Goal: Information Seeking & Learning: Learn about a topic

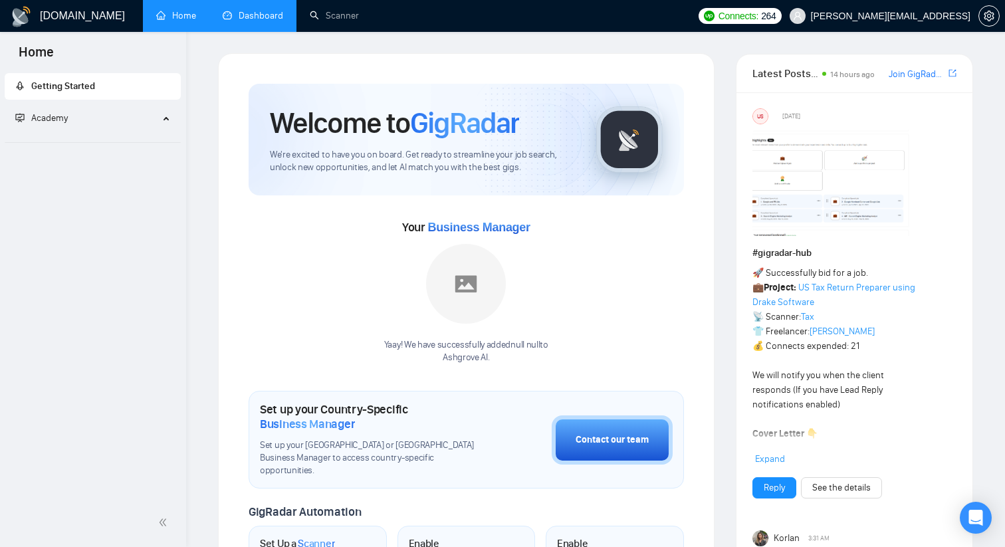
click at [266, 19] on link "Dashboard" at bounding box center [253, 15] width 60 height 11
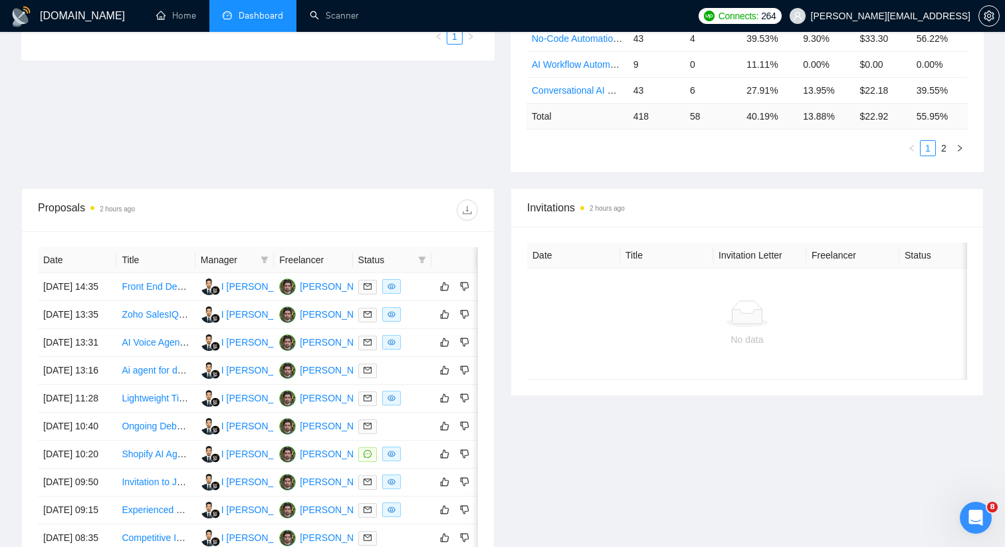
scroll to position [365, 0]
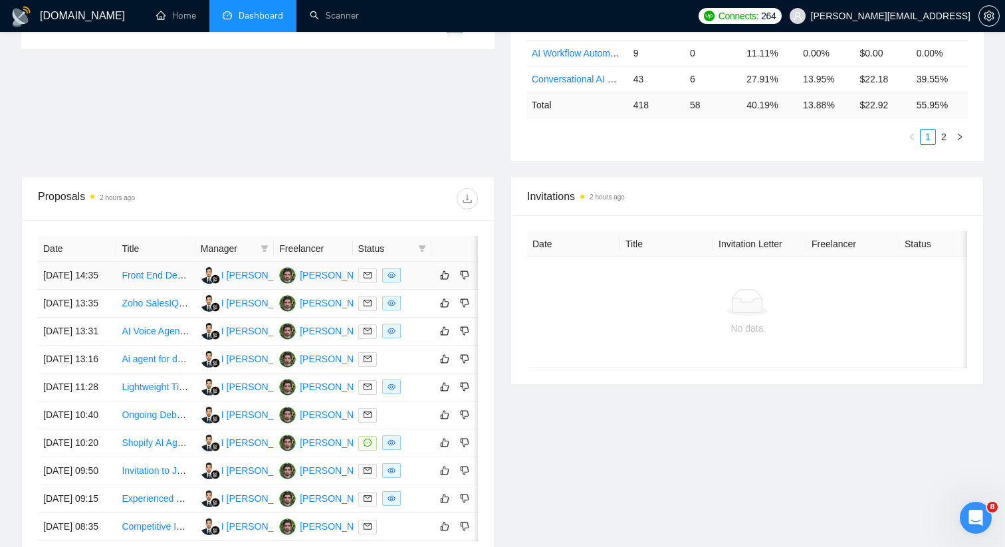
click at [177, 280] on link "Front End Developer for AI Foundation Model RAG Platform" at bounding box center [245, 275] width 247 height 11
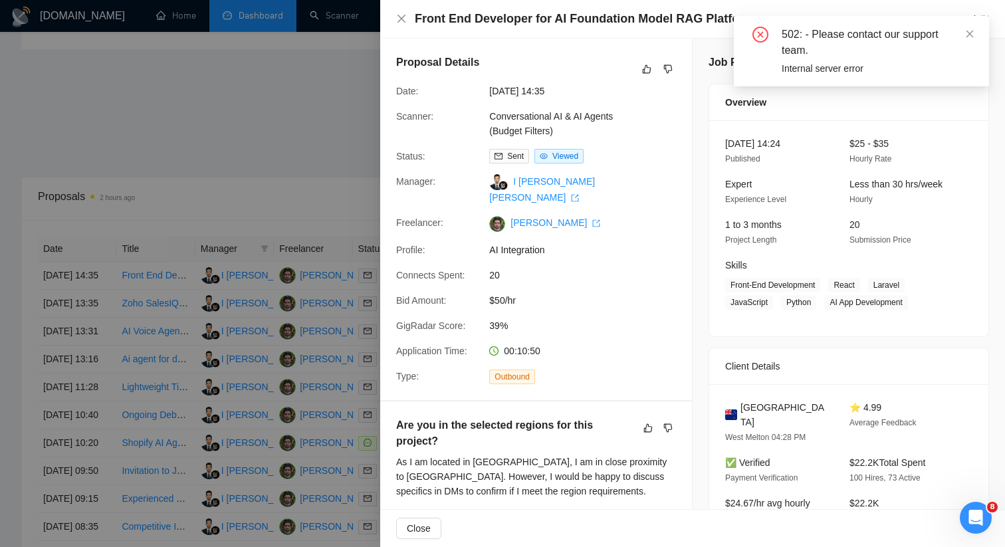
click at [685, 171] on div "Proposal Details Date: [DATE] 14:35 Scanner: Conversational AI & AI Agents (Bud…" at bounding box center [536, 219] width 312 height 361
click at [969, 25] on div "502: - Please contact our support team. Internal server error" at bounding box center [860, 51] width 255 height 70
drag, startPoint x: 567, startPoint y: 130, endPoint x: 490, endPoint y: 120, distance: 77.7
click at [489, 120] on div "Conversational AI & AI Agents (Budget Filters)" at bounding box center [554, 123] width 140 height 29
copy link "Conversational AI & AI Agents (Budget Filters)"
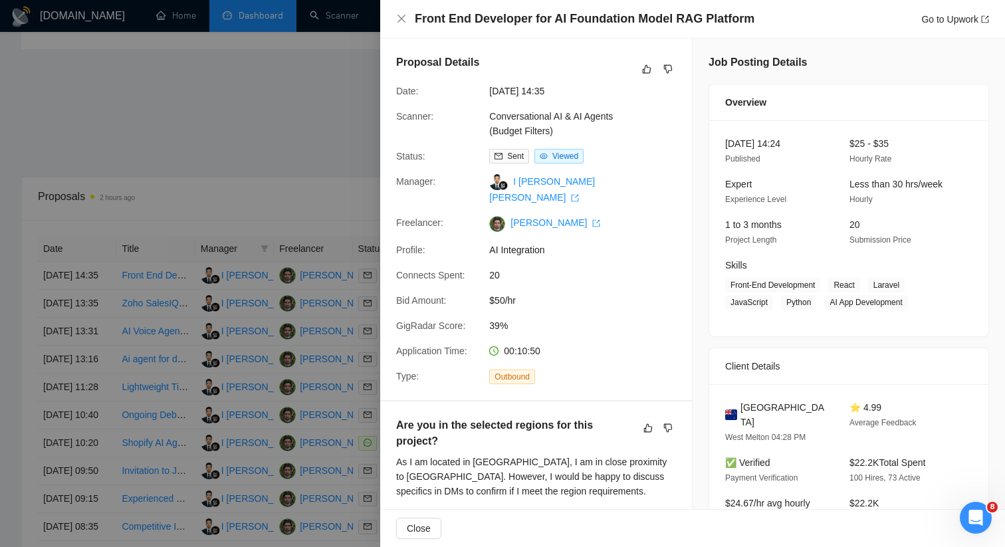
click at [250, 276] on div at bounding box center [502, 273] width 1005 height 547
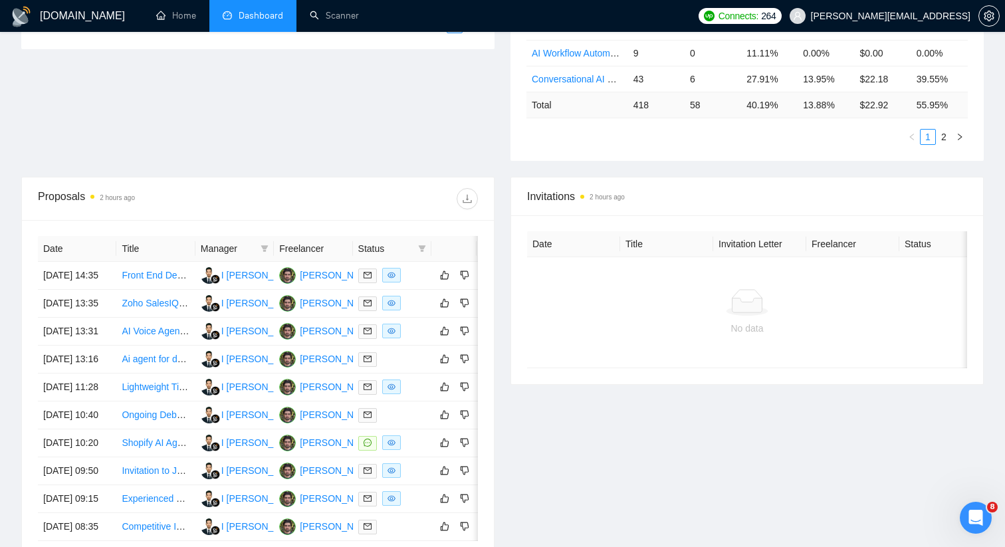
click at [60, 197] on div "Proposals 2 hours ago" at bounding box center [148, 198] width 220 height 21
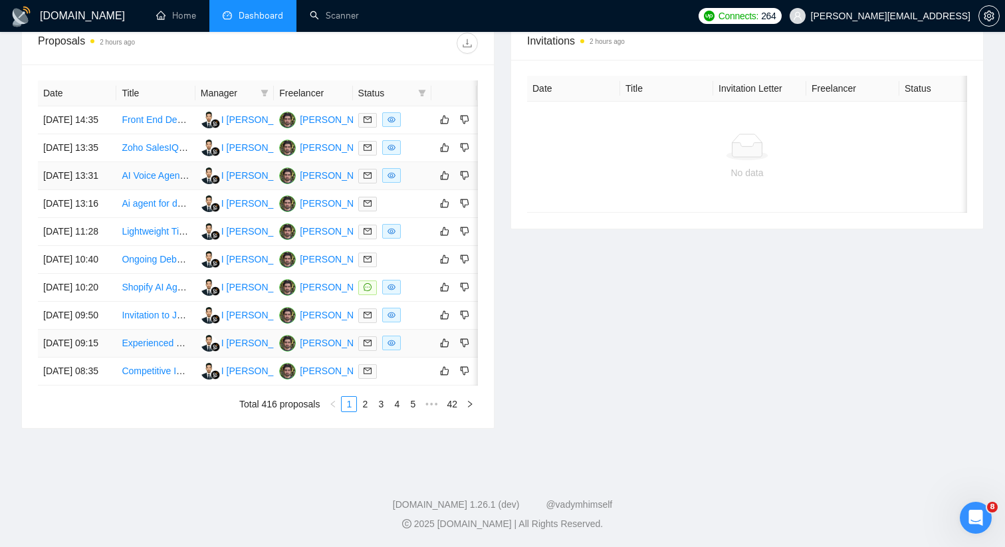
scroll to position [647, 0]
click at [363, 403] on link "2" at bounding box center [364, 404] width 15 height 15
click at [379, 411] on link "3" at bounding box center [380, 404] width 15 height 15
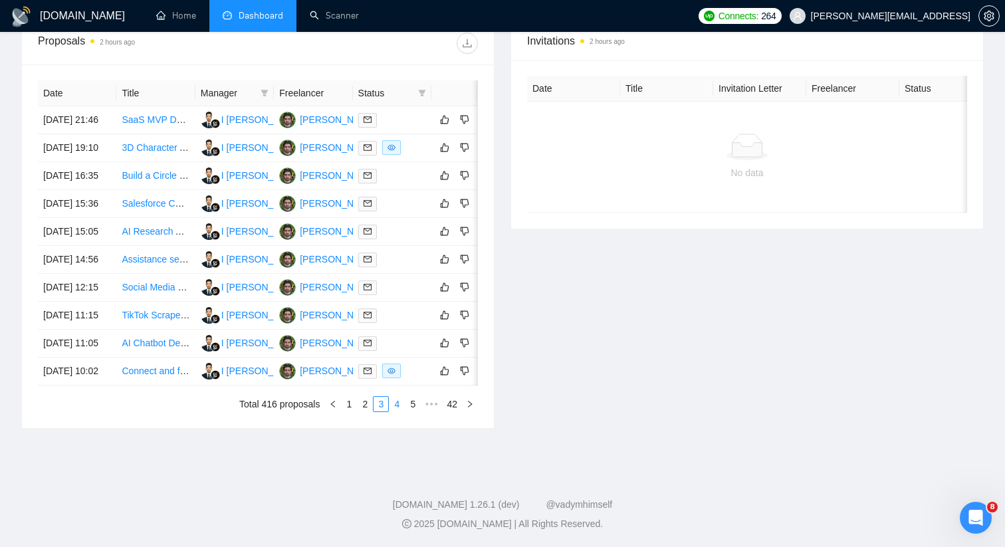
click at [395, 411] on link "4" at bounding box center [396, 404] width 15 height 15
